Goal: Transaction & Acquisition: Purchase product/service

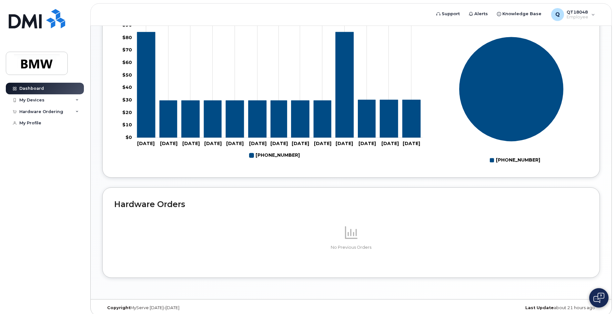
scroll to position [129, 0]
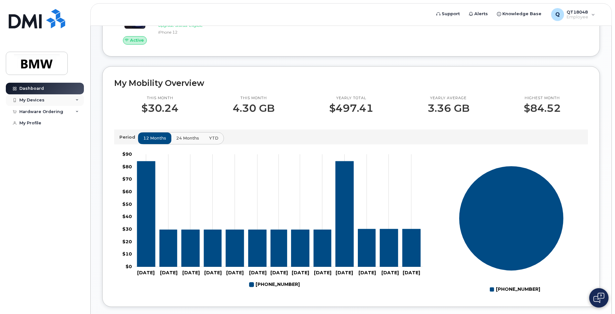
click at [36, 97] on div "My Devices" at bounding box center [31, 99] width 25 height 5
click at [45, 149] on div "Hardware Ordering" at bounding box center [41, 146] width 44 height 5
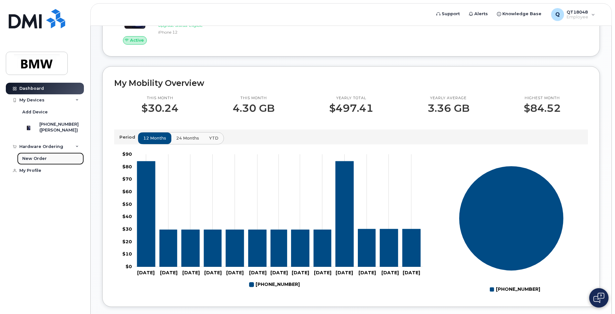
click at [36, 161] on div "New Order" at bounding box center [34, 158] width 25 height 6
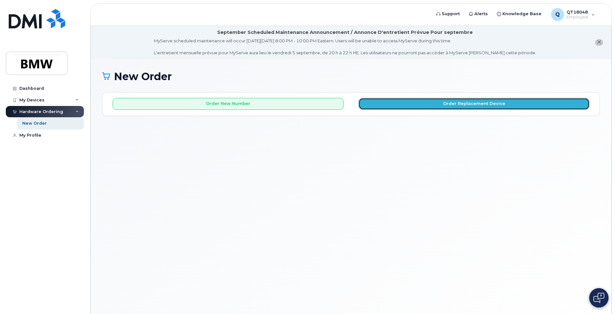
click at [440, 102] on button "Order Replacement Device" at bounding box center [473, 104] width 231 height 12
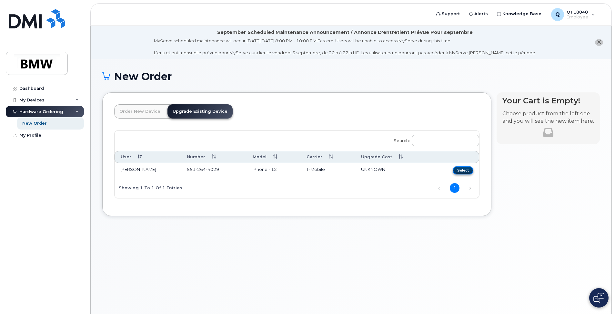
click at [461, 169] on button "Select" at bounding box center [463, 170] width 21 height 8
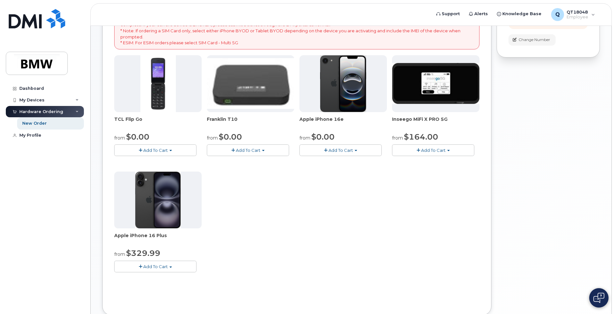
scroll to position [161, 0]
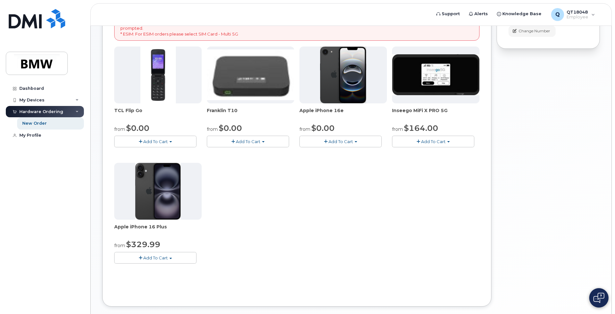
click at [326, 140] on span "button" at bounding box center [326, 141] width 4 height 4
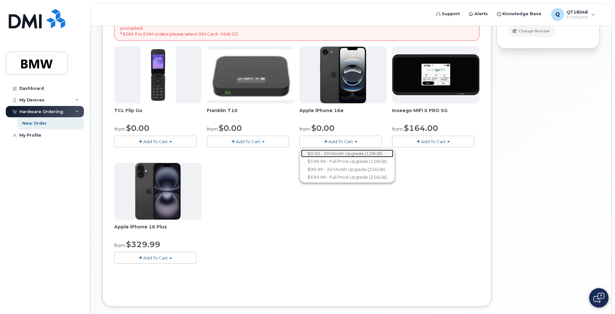
click at [353, 153] on link "$0.00 - 30 Month Upgrade (128GB)" at bounding box center [347, 153] width 92 height 8
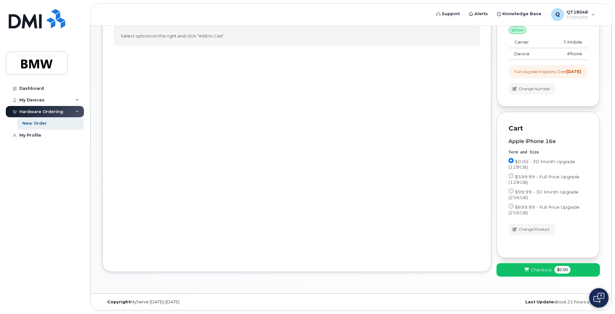
click at [540, 268] on span "Checkout" at bounding box center [541, 269] width 21 height 6
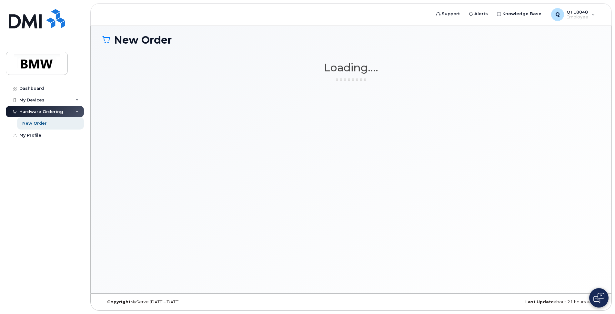
scroll to position [36, 0]
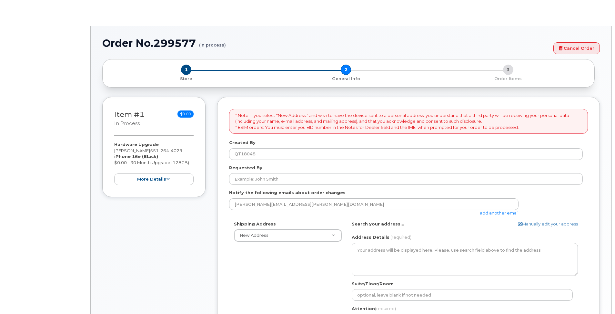
select select
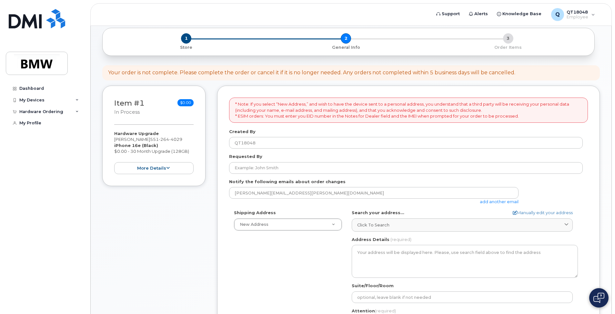
scroll to position [97, 0]
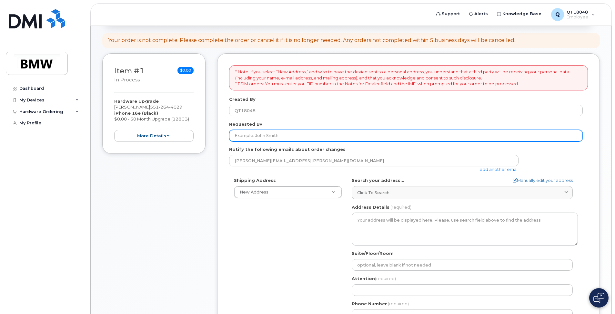
click at [255, 135] on input "Requested By" at bounding box center [406, 136] width 354 height 12
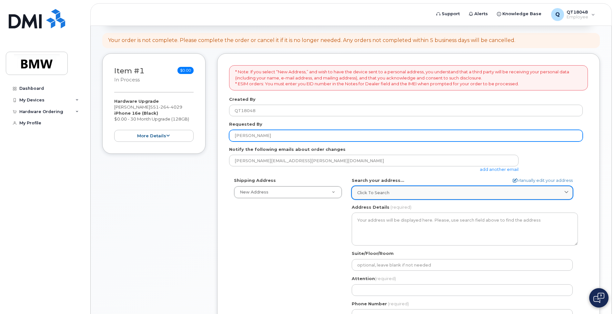
type input "[PERSON_NAME]"
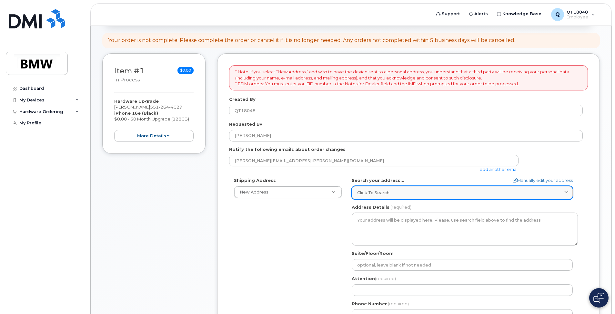
click at [569, 191] on span at bounding box center [566, 192] width 6 height 6
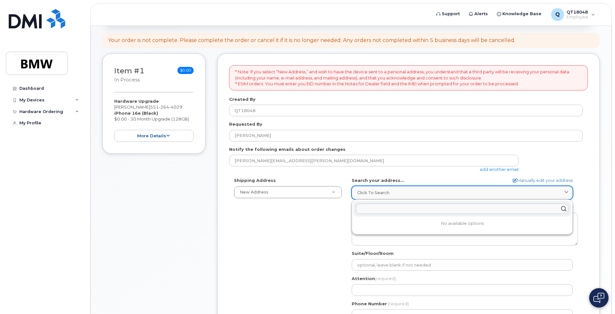
click at [569, 191] on span at bounding box center [566, 192] width 6 height 6
click at [146, 247] on div "Item #1 in process $0.00 Hardware Upgrade Craig Baumann 551 264 4029 iPhone 16e…" at bounding box center [153, 225] width 103 height 345
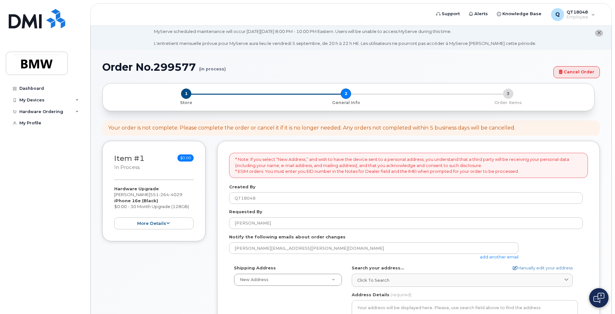
scroll to position [0, 0]
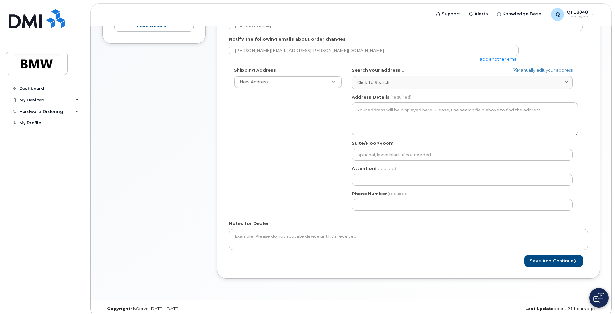
scroll to position [214, 0]
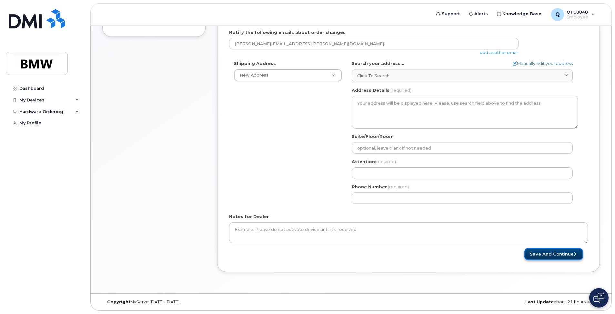
click at [544, 253] on button "Save and Continue" at bounding box center [553, 254] width 59 height 12
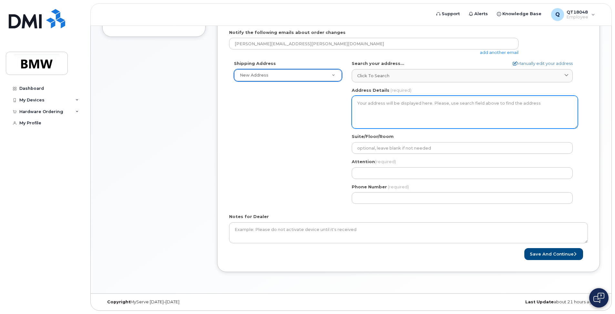
click at [405, 109] on textarea "Address Details" at bounding box center [465, 111] width 226 height 33
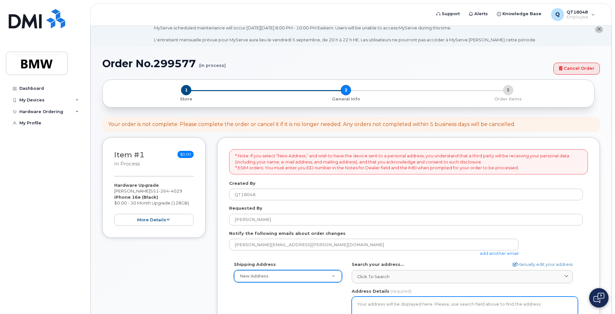
scroll to position [0, 0]
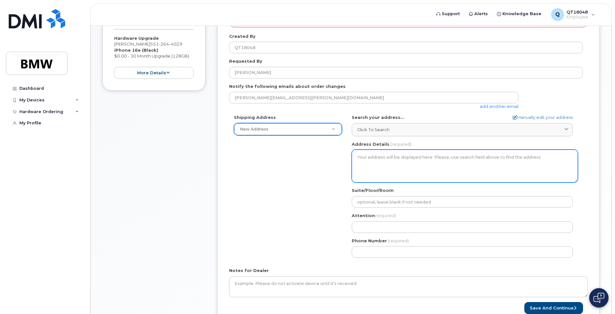
click at [382, 162] on textarea "Address Details" at bounding box center [465, 165] width 226 height 33
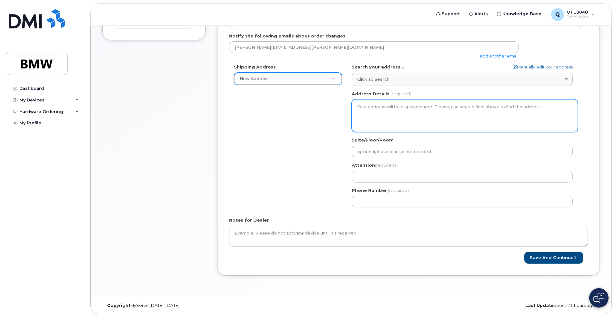
scroll to position [214, 0]
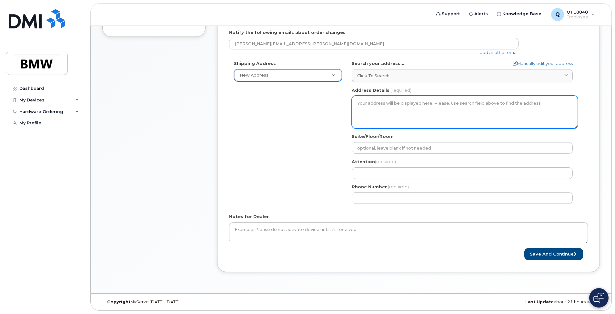
click at [378, 108] on textarea "Address Details" at bounding box center [465, 111] width 226 height 33
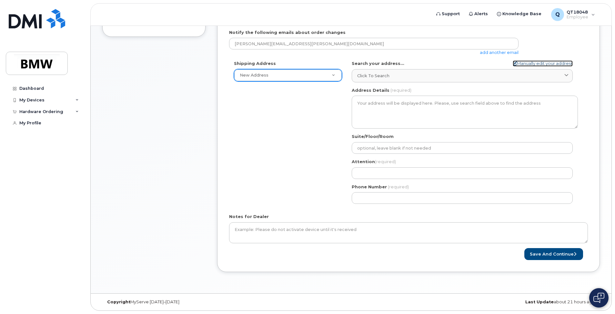
click at [543, 64] on link "Manually edit your address" at bounding box center [543, 63] width 60 height 6
select select
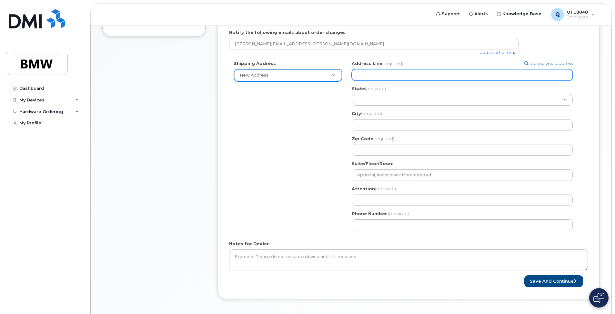
click at [373, 75] on input "Address Line (required)" at bounding box center [462, 75] width 221 height 12
type input "4 Seibert ct"
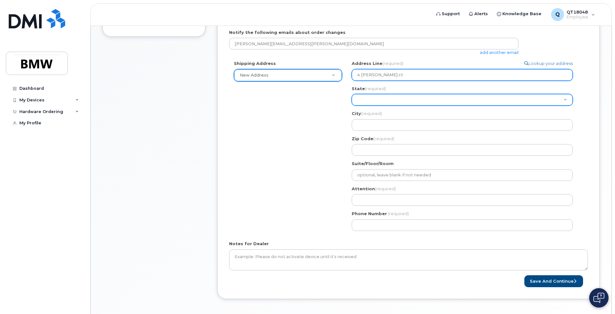
select select "NJ"
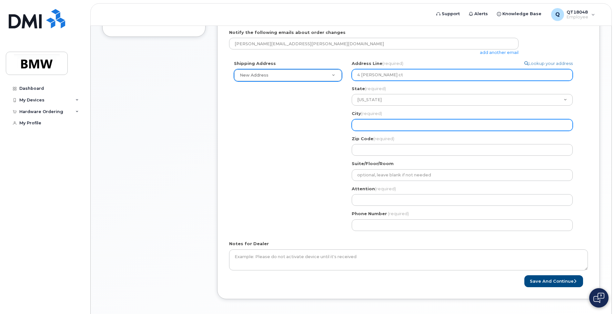
type input "Park ridge"
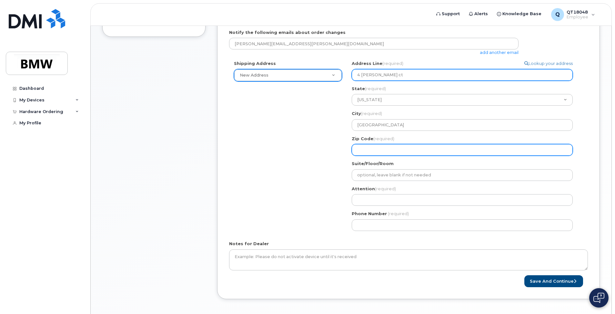
type input "07656"
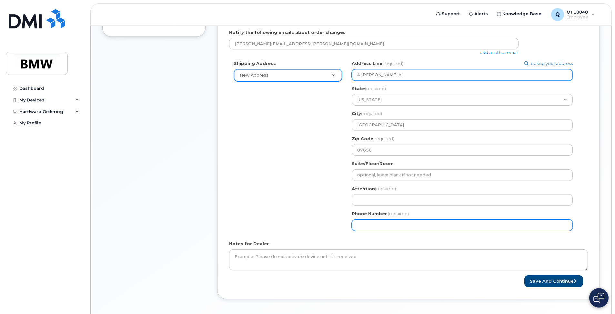
type input "5512644029"
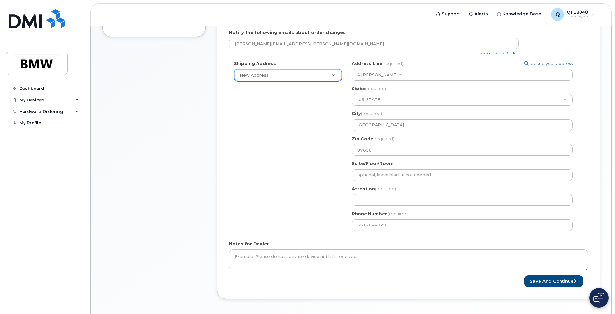
click at [287, 186] on div "Shipping Address New Address New Address BMW MC Plant BMW North America Financi…" at bounding box center [406, 147] width 354 height 175
click at [552, 278] on button "Save and Continue" at bounding box center [553, 281] width 59 height 12
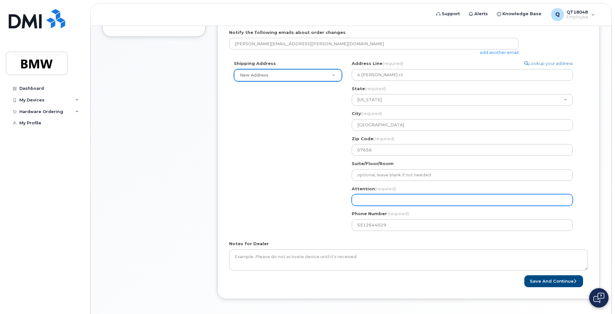
click at [360, 198] on input "Attention (required)" at bounding box center [462, 200] width 221 height 12
select select
type input "C"
select select
type input "Cr"
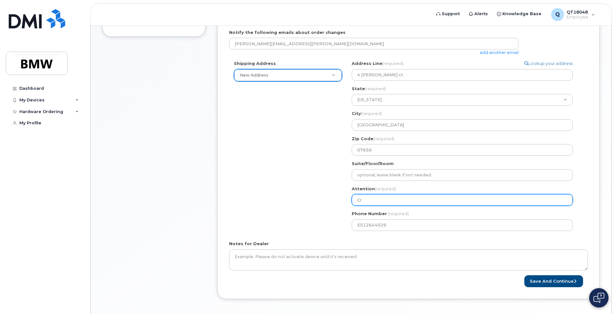
select select
type input "Cra"
select select
type input "Crai"
select select
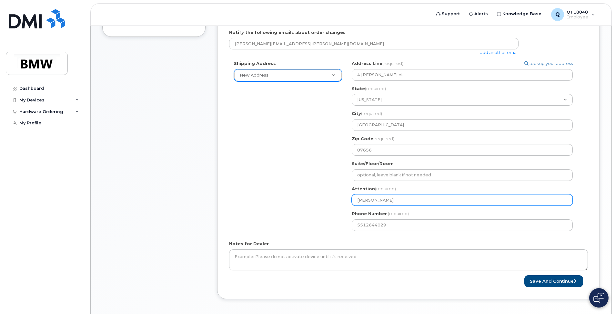
type input "Craig"
select select
type input "Craig B"
select select
type input "Craig Ba"
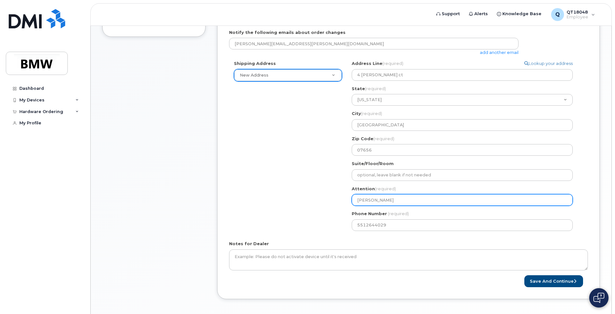
select select
type input "Craig Bau"
select select
type input "Craig Baum"
select select
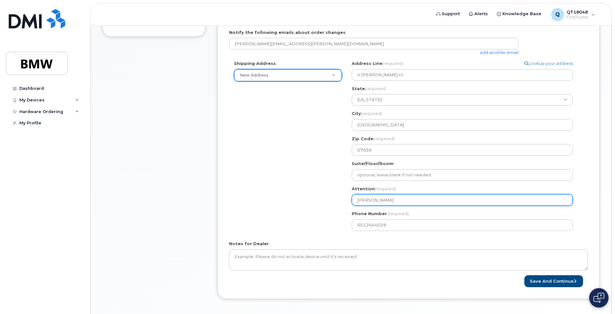
type input "Craig Bauma"
select select
type input "Craig Bauman"
select select
type input "[PERSON_NAME]"
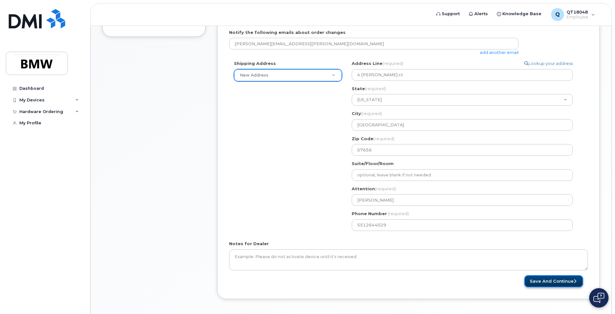
click at [550, 282] on button "Save and Continue" at bounding box center [553, 281] width 59 height 12
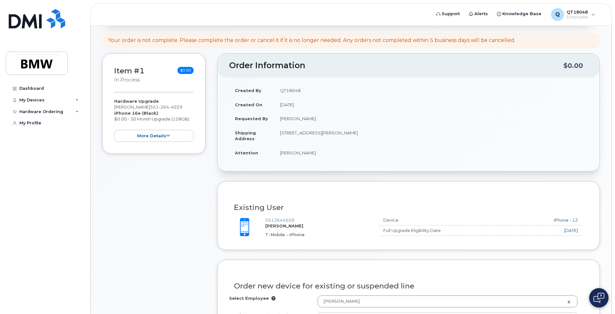
scroll to position [194, 0]
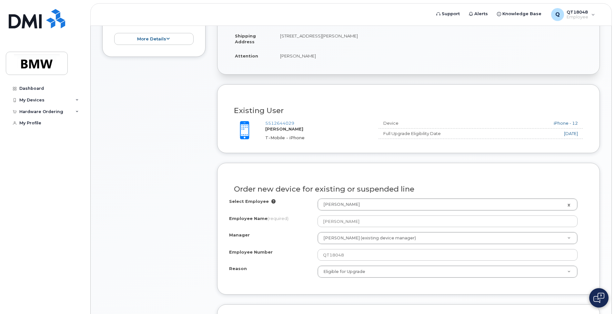
click at [255, 278] on div "Select Employee Craig Baumann 1897300 Employee Name (required) Craig Baumann Ma…" at bounding box center [408, 240] width 359 height 84
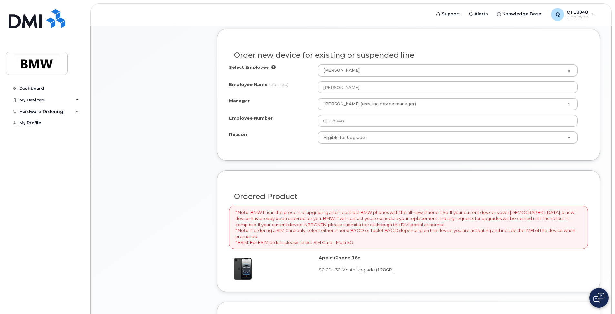
scroll to position [355, 0]
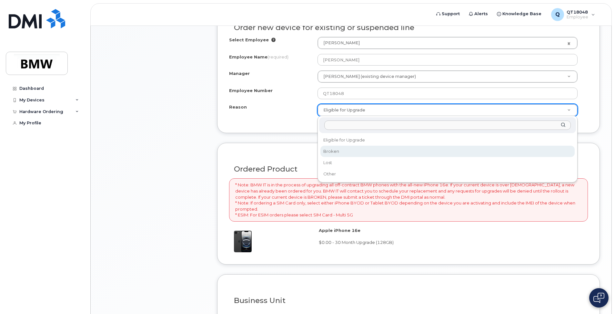
select select "broken"
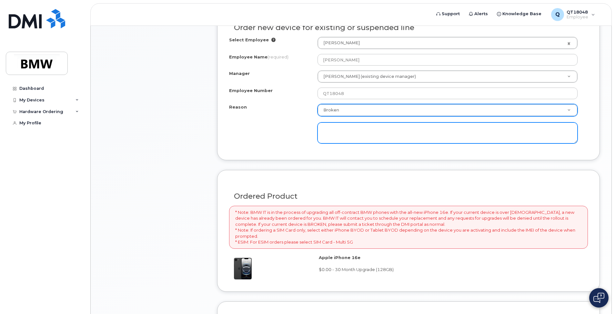
click at [341, 134] on textarea at bounding box center [447, 132] width 260 height 21
type textarea "C"
click at [432, 132] on textarea "No longer can I set a custom voice mail greeting." at bounding box center [447, 132] width 260 height 21
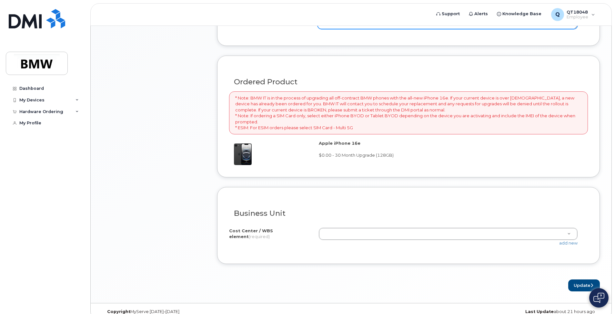
scroll to position [479, 0]
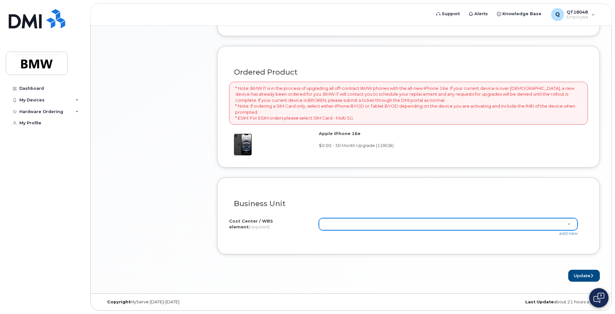
type textarea "No longer can I set a custom voice mail greeting. Keep getting error code for t…"
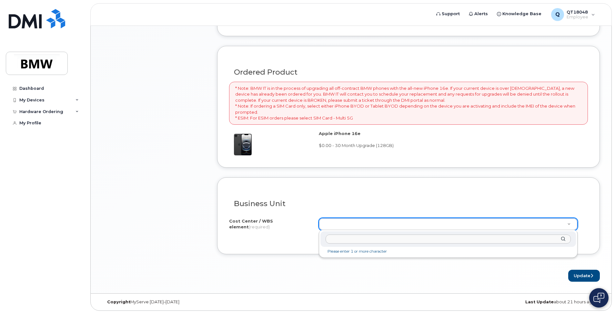
click at [340, 239] on input "text" at bounding box center [447, 238] width 245 height 9
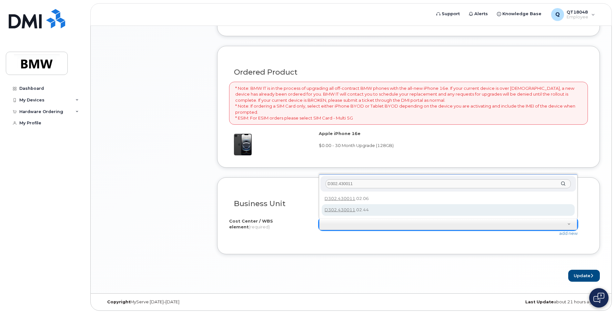
type input "D302.430011"
type input "D302.430011.02.44"
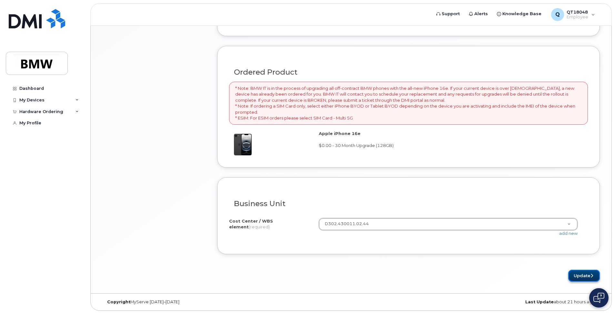
click at [579, 274] on button "Update" at bounding box center [584, 275] width 32 height 12
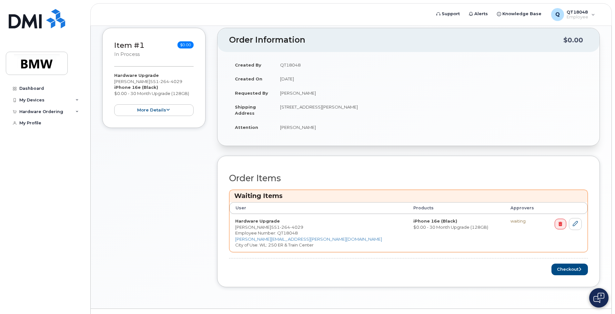
scroll to position [161, 0]
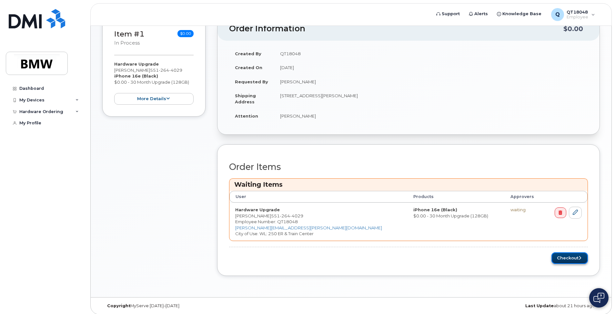
click at [570, 258] on button "Checkout" at bounding box center [569, 258] width 36 height 12
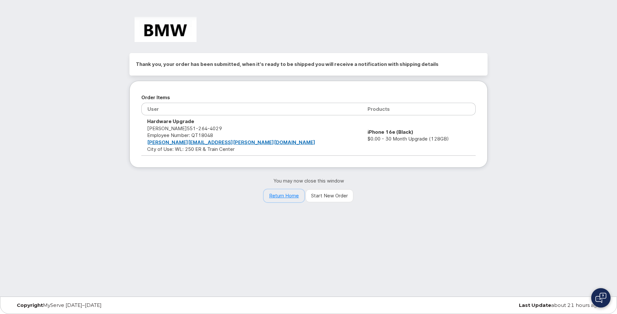
click at [290, 194] on link "Return Home" at bounding box center [284, 195] width 41 height 13
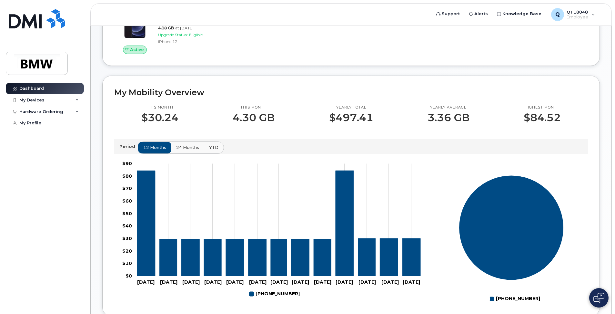
scroll to position [129, 0]
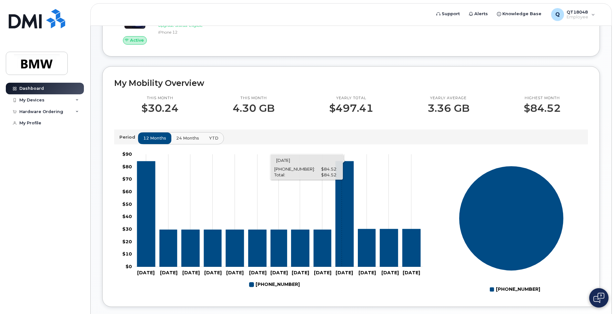
click at [342, 235] on icon "551-264-4029" at bounding box center [344, 213] width 18 height 105
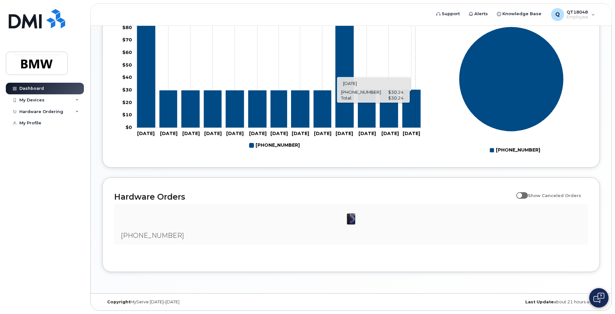
scroll to position [274, 0]
click at [343, 132] on tspan "[DATE]" at bounding box center [343, 133] width 17 height 6
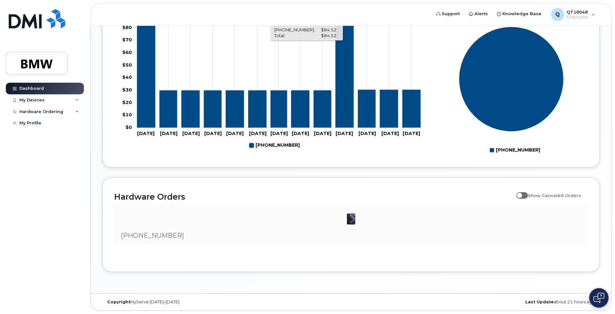
click at [346, 112] on icon "551-264-4029" at bounding box center [344, 74] width 18 height 105
click at [441, 160] on div "My Mobility Overview This month $30.24 This month 4.30 GB Yearly total $497.41 …" at bounding box center [350, 47] width 497 height 240
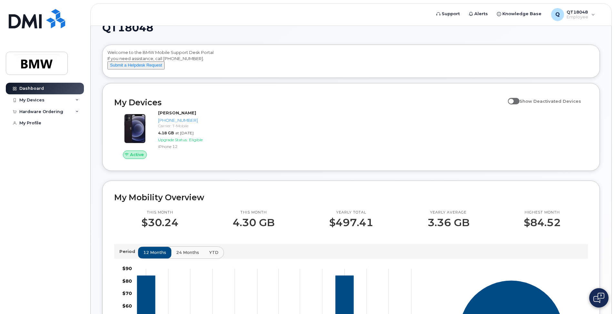
scroll to position [0, 0]
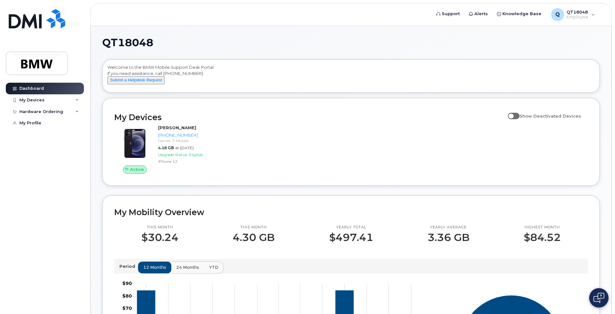
click at [55, 193] on div "Dashboard My Devices Add Device [PHONE_NUMBER] ([PERSON_NAME]) Hardware Orderin…" at bounding box center [46, 193] width 80 height 221
